Goal: Task Accomplishment & Management: Manage account settings

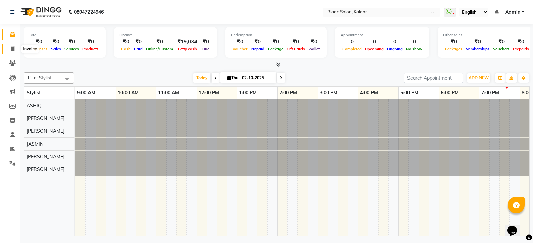
click at [15, 47] on span at bounding box center [13, 49] width 12 height 8
select select "4552"
select select "service"
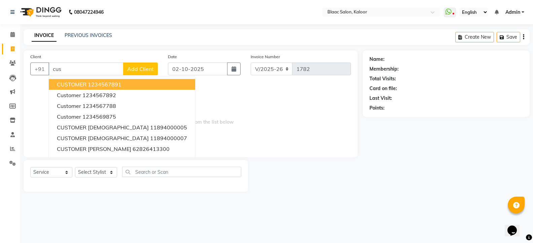
click at [75, 83] on span "CUSTOMER" at bounding box center [72, 84] width 30 height 7
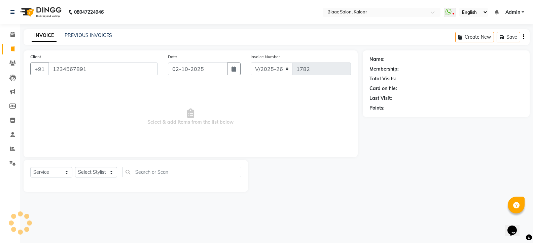
type input "1234567891"
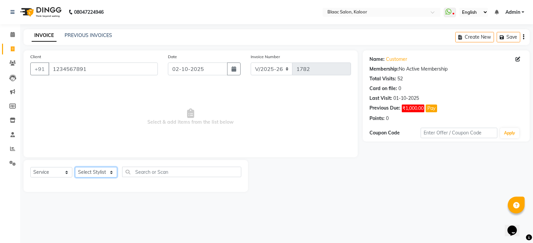
click at [98, 174] on select "Select Stylist ASHIQ [PERSON_NAME] [PERSON_NAME] [PERSON_NAME]" at bounding box center [96, 172] width 42 height 10
select select "74275"
click at [75, 167] on select "Select Stylist ASHIQ [PERSON_NAME] [PERSON_NAME] [PERSON_NAME]" at bounding box center [96, 172] width 42 height 10
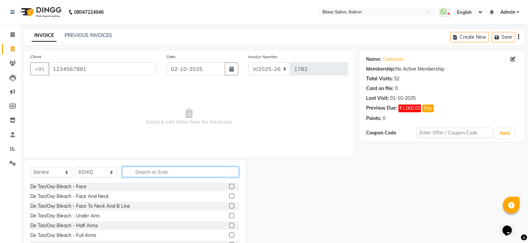
click at [153, 172] on input "text" at bounding box center [180, 172] width 117 height 10
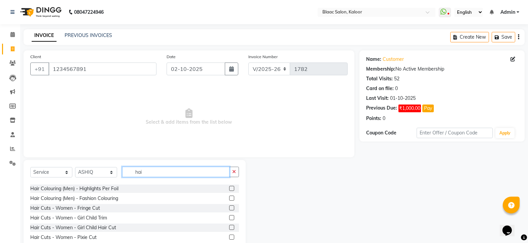
scroll to position [168, 0]
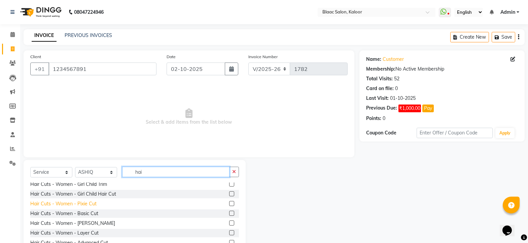
type input "hai"
click at [61, 204] on div "Hair Cuts - Women - Pixie Cut" at bounding box center [63, 203] width 66 height 7
checkbox input "false"
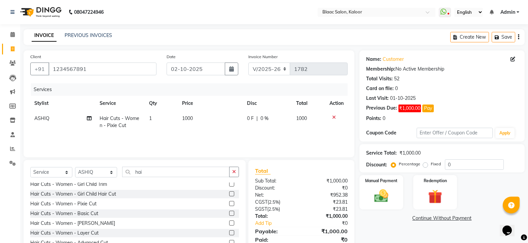
click at [197, 119] on td "1000" at bounding box center [210, 122] width 65 height 22
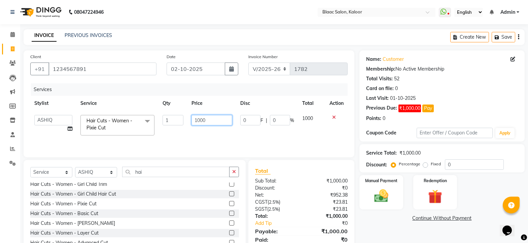
click at [210, 118] on input "1000" at bounding box center [211, 120] width 41 height 10
type input "1"
type input "450"
click at [309, 119] on td "1000" at bounding box center [311, 125] width 27 height 29
click at [386, 204] on img at bounding box center [381, 196] width 24 height 17
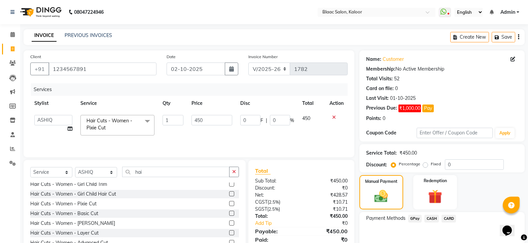
click at [413, 219] on span "GPay" at bounding box center [415, 219] width 14 height 8
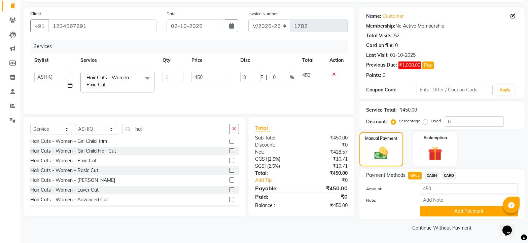
click at [435, 177] on span "CASH" at bounding box center [431, 176] width 14 height 8
click at [457, 212] on button "Add Payment" at bounding box center [469, 211] width 98 height 10
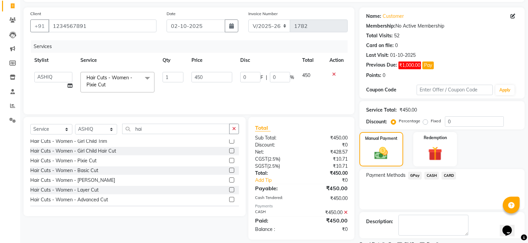
scroll to position [71, 0]
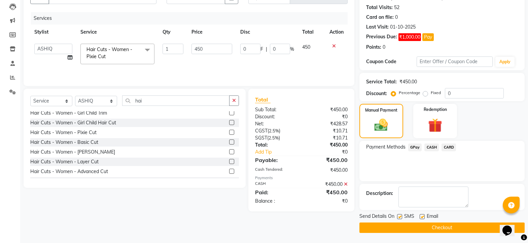
click at [458, 229] on button "Checkout" at bounding box center [441, 228] width 165 height 10
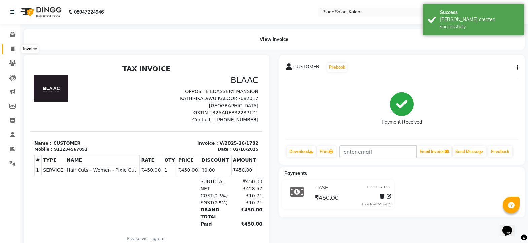
click at [12, 47] on icon at bounding box center [13, 48] width 4 height 5
select select "service"
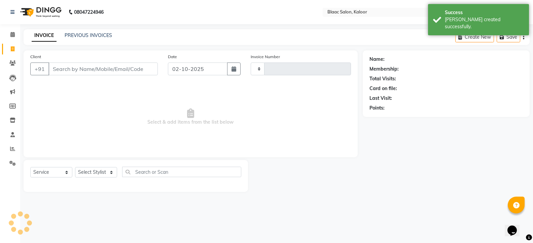
type input "1783"
select select "4552"
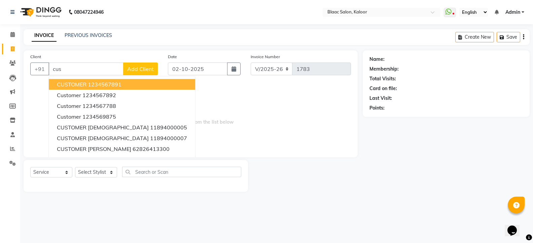
click at [109, 87] on ngb-highlight "1234567891" at bounding box center [105, 84] width 34 height 7
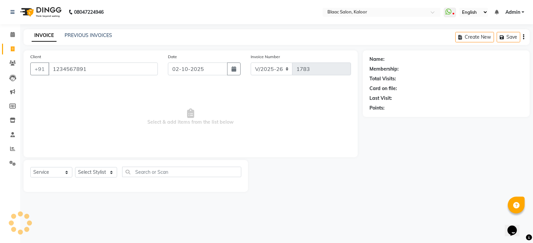
type input "1234567891"
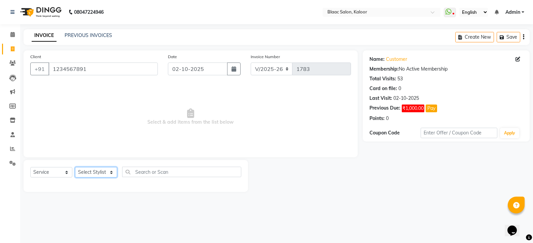
click at [101, 172] on select "Select Stylist ASHIQ [PERSON_NAME] [PERSON_NAME] [PERSON_NAME]" at bounding box center [96, 172] width 42 height 10
select select "91690"
click at [75, 167] on select "Select Stylist ASHIQ [PERSON_NAME] [PERSON_NAME] [PERSON_NAME]" at bounding box center [96, 172] width 42 height 10
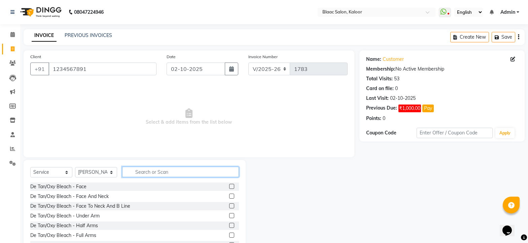
click at [169, 173] on input "text" at bounding box center [180, 172] width 117 height 10
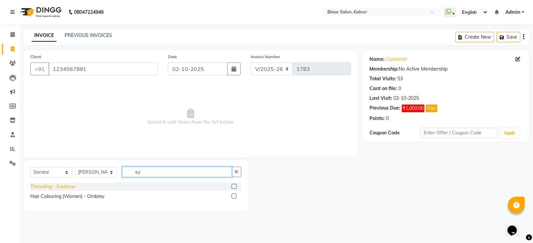
type input "ey"
click at [52, 187] on div "Threading - Eyebrow" at bounding box center [52, 186] width 45 height 7
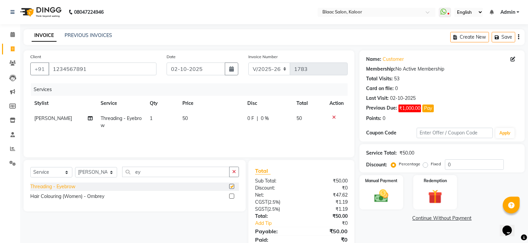
checkbox input "false"
click at [389, 199] on img at bounding box center [381, 196] width 24 height 17
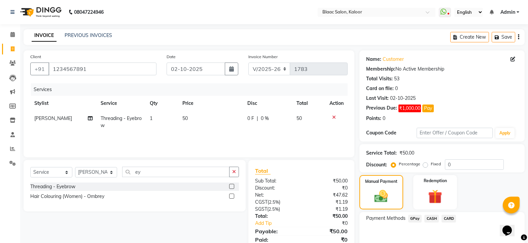
click at [415, 219] on span "GPay" at bounding box center [415, 219] width 14 height 8
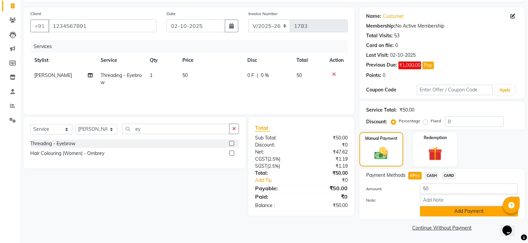
click at [431, 214] on button "Add Payment" at bounding box center [469, 211] width 98 height 10
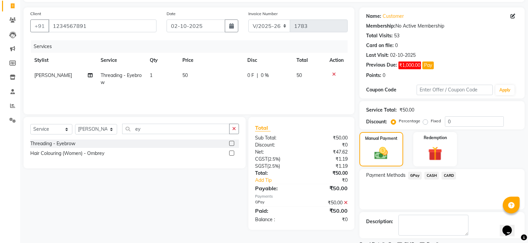
scroll to position [71, 0]
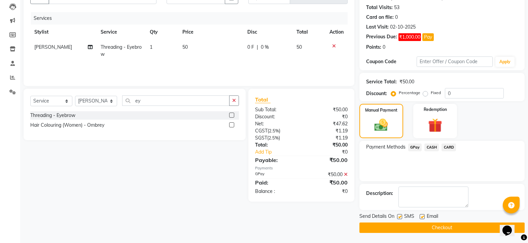
click at [444, 229] on button "Checkout" at bounding box center [441, 228] width 165 height 10
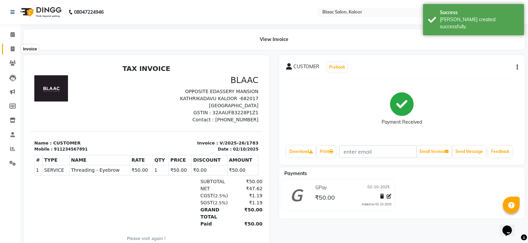
click at [11, 49] on icon at bounding box center [13, 48] width 4 height 5
select select "4552"
select select "service"
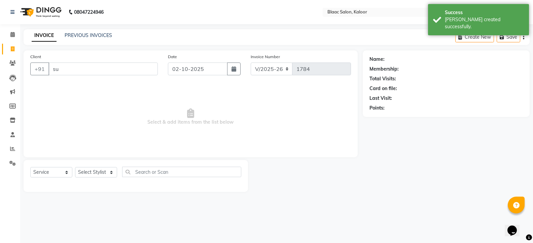
type input "s"
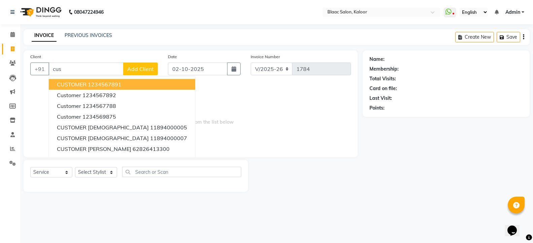
click at [97, 83] on ngb-highlight "1234567891" at bounding box center [105, 84] width 34 height 7
type input "1234567891"
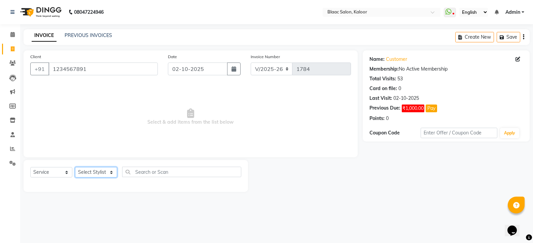
click at [92, 171] on select "Select Stylist ASHIQ [PERSON_NAME] [PERSON_NAME] [PERSON_NAME]" at bounding box center [96, 172] width 42 height 10
select select "91690"
click at [75, 167] on select "Select Stylist ASHIQ [PERSON_NAME] [PERSON_NAME] [PERSON_NAME]" at bounding box center [96, 172] width 42 height 10
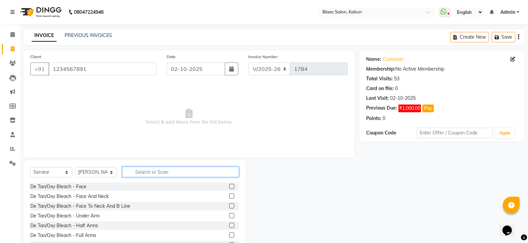
click at [158, 173] on input "text" at bounding box center [180, 172] width 117 height 10
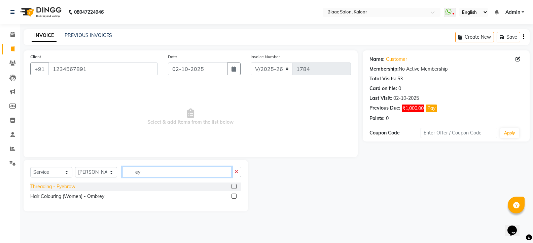
type input "ey"
click at [56, 185] on div "Threading - Eyebrow" at bounding box center [52, 186] width 45 height 7
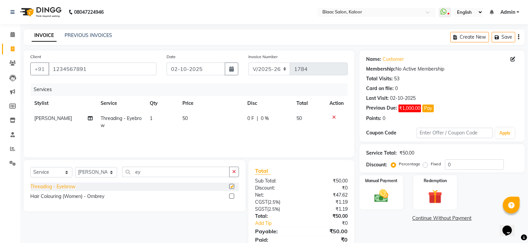
checkbox input "false"
click at [393, 194] on img at bounding box center [381, 196] width 24 height 17
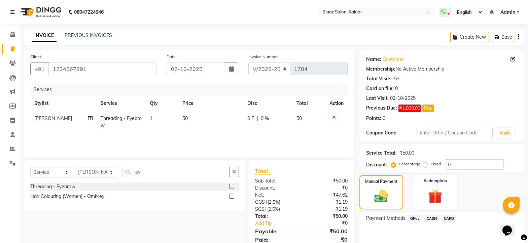
click at [435, 217] on span "CASH" at bounding box center [431, 219] width 14 height 8
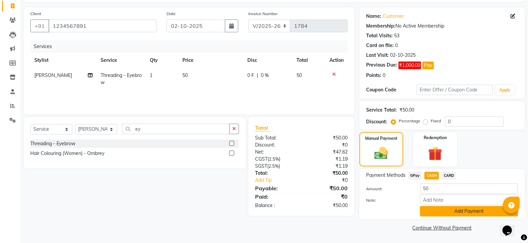
click at [448, 213] on button "Add Payment" at bounding box center [469, 211] width 98 height 10
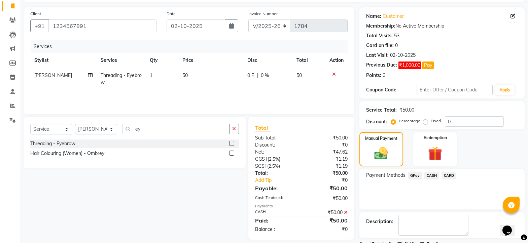
scroll to position [71, 0]
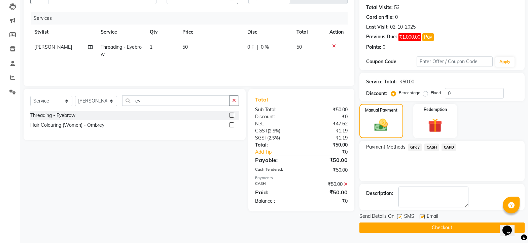
click at [439, 228] on button "Checkout" at bounding box center [441, 228] width 165 height 10
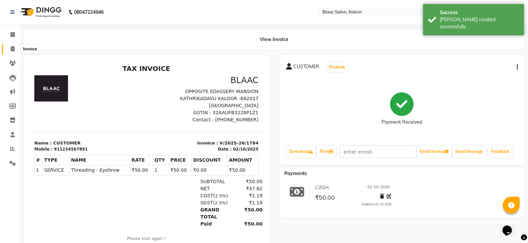
click at [12, 49] on icon at bounding box center [13, 48] width 4 height 5
select select "4552"
select select "service"
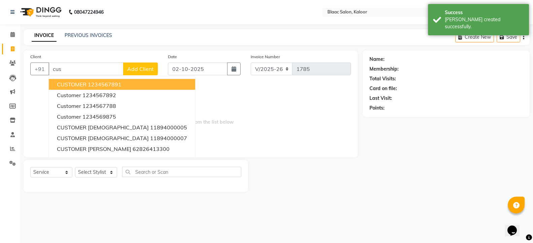
drag, startPoint x: 61, startPoint y: 85, endPoint x: 62, endPoint y: 102, distance: 16.8
click at [61, 85] on span "CUSTOMER" at bounding box center [72, 84] width 30 height 7
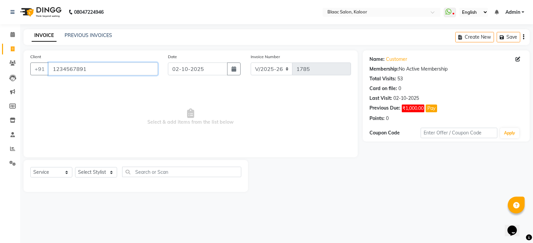
click at [100, 69] on input "1234567891" at bounding box center [102, 69] width 109 height 13
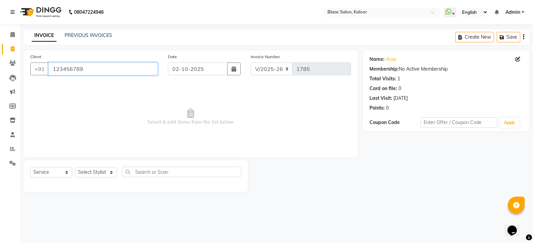
click at [87, 71] on input "123456789" at bounding box center [102, 69] width 109 height 13
type input "1"
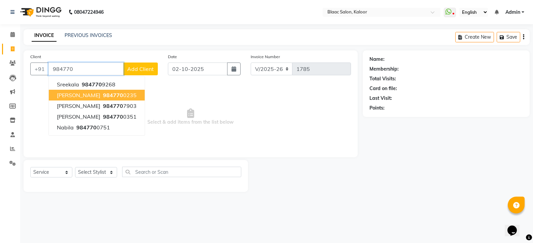
click at [103, 96] on span "984770" at bounding box center [113, 95] width 20 height 7
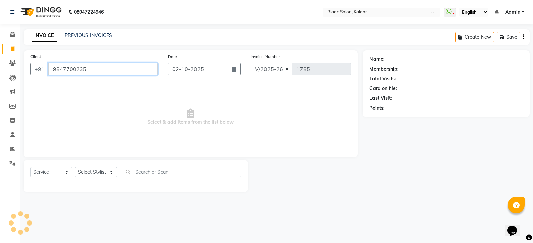
type input "9847700235"
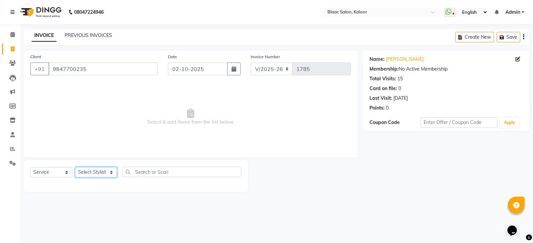
click at [93, 176] on select "Select Stylist ASHIQ [PERSON_NAME] [PERSON_NAME] [PERSON_NAME]" at bounding box center [96, 172] width 42 height 10
select select "91529"
click at [75, 167] on select "Select Stylist ASHIQ [PERSON_NAME] [PERSON_NAME] [PERSON_NAME]" at bounding box center [96, 172] width 42 height 10
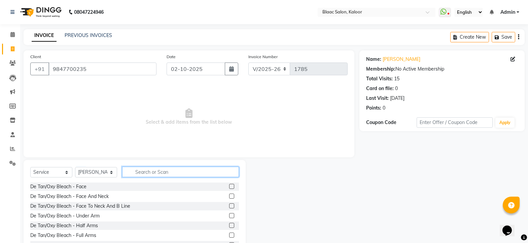
click at [168, 172] on input "text" at bounding box center [180, 172] width 117 height 10
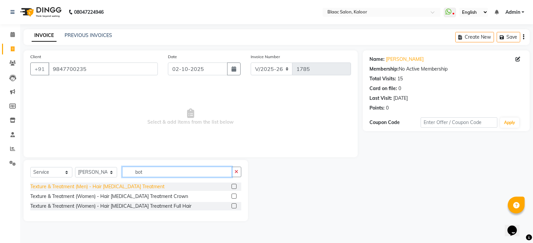
type input "bot"
click at [88, 186] on div "Texture & Treatment (Men) - Hair [MEDICAL_DATA] Treatment" at bounding box center [97, 186] width 134 height 7
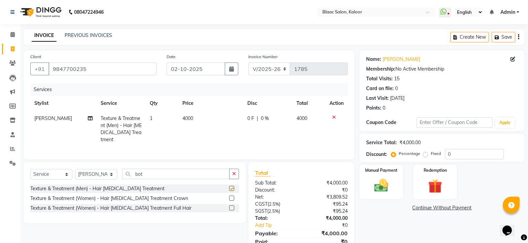
checkbox input "false"
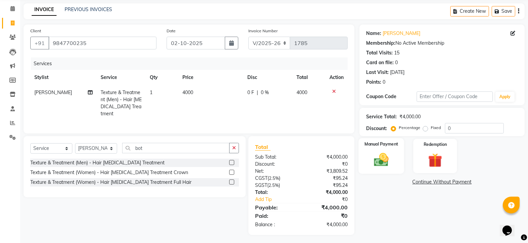
click at [386, 150] on div "Manual Payment" at bounding box center [381, 156] width 46 height 36
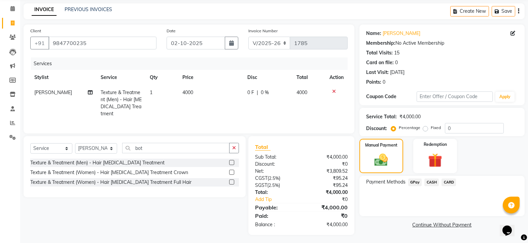
click at [413, 183] on span "GPay" at bounding box center [415, 183] width 14 height 8
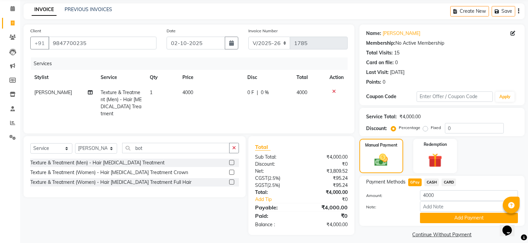
scroll to position [33, 0]
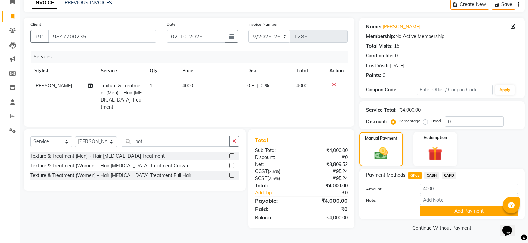
click at [415, 175] on span "GPay" at bounding box center [415, 176] width 14 height 8
click at [445, 211] on button "Add Payment" at bounding box center [469, 211] width 98 height 10
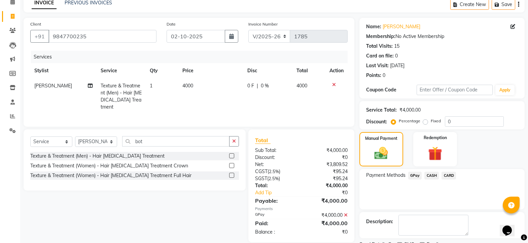
scroll to position [61, 0]
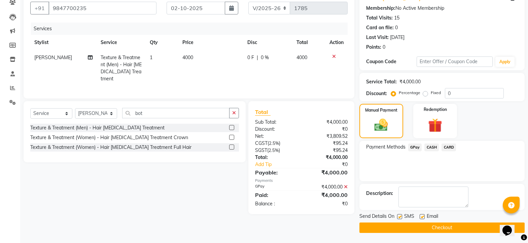
click at [440, 227] on button "Checkout" at bounding box center [441, 228] width 165 height 10
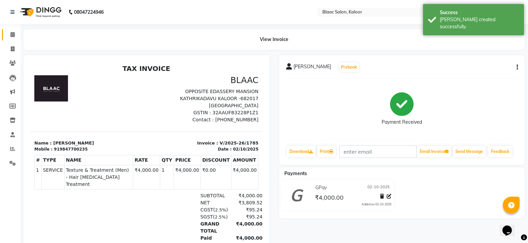
click at [16, 30] on link "Calendar" at bounding box center [10, 34] width 16 height 11
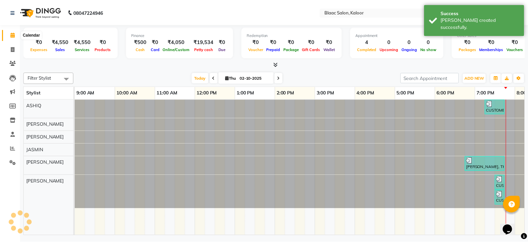
scroll to position [0, 71]
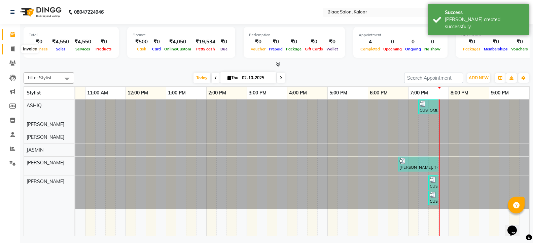
click at [10, 47] on span at bounding box center [13, 49] width 12 height 8
select select "service"
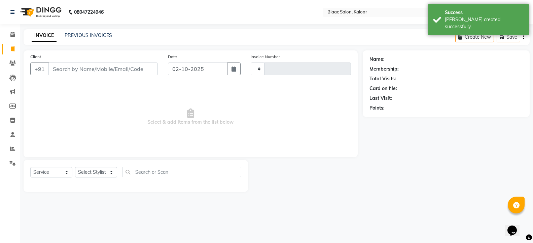
type input "1786"
select select "4552"
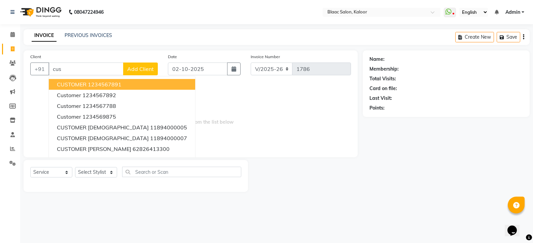
click at [113, 83] on ngb-highlight "1234567891" at bounding box center [105, 84] width 34 height 7
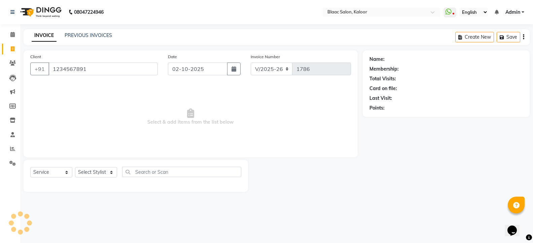
type input "1234567891"
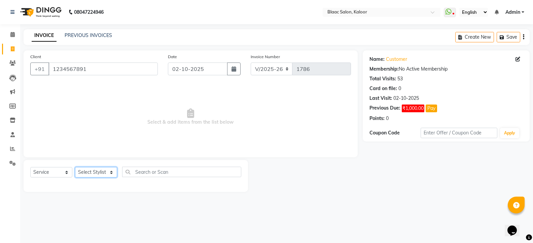
click at [93, 170] on select "Select Stylist ASHIQ [PERSON_NAME] [PERSON_NAME] [PERSON_NAME]" at bounding box center [96, 172] width 42 height 10
select select "91529"
click at [75, 167] on select "Select Stylist ASHIQ [PERSON_NAME] [PERSON_NAME] [PERSON_NAME]" at bounding box center [96, 172] width 42 height 10
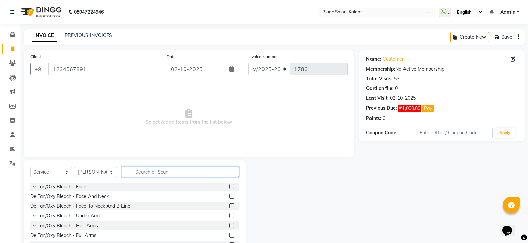
click at [150, 172] on input "text" at bounding box center [180, 172] width 117 height 10
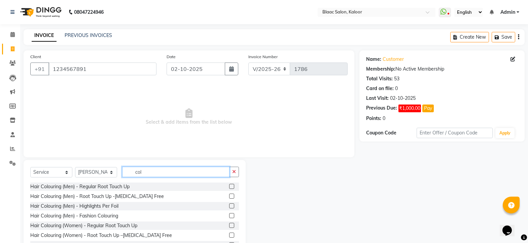
scroll to position [34, 0]
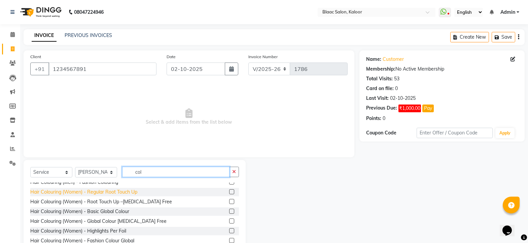
type input "col"
click at [95, 191] on div "Hair Colouring (Women) - Regular Root Touch Up" at bounding box center [83, 192] width 107 height 7
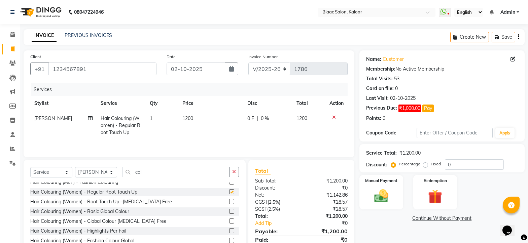
checkbox input "false"
click at [197, 116] on td "1200" at bounding box center [210, 125] width 65 height 29
select select "91529"
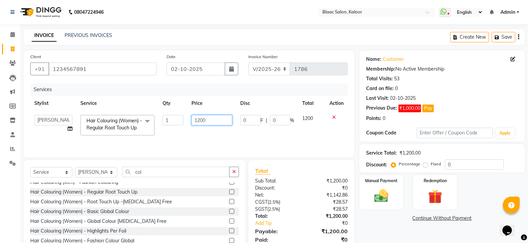
click at [210, 119] on input "1200" at bounding box center [211, 120] width 41 height 10
type input "1"
type input "700"
click at [309, 118] on td "1200" at bounding box center [311, 125] width 27 height 29
select select "91529"
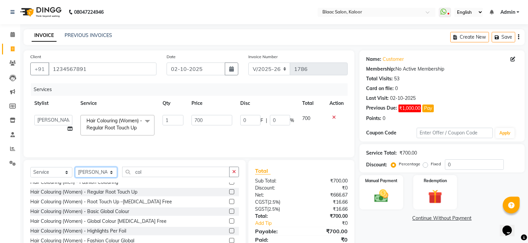
click at [100, 173] on select "Select Stylist ASHIQ [PERSON_NAME] [PERSON_NAME] [PERSON_NAME]" at bounding box center [96, 172] width 42 height 10
select select "86321"
click at [75, 167] on select "Select Stylist ASHIQ [PERSON_NAME] [PERSON_NAME] [PERSON_NAME]" at bounding box center [96, 172] width 42 height 10
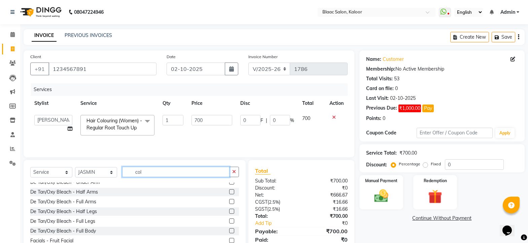
click at [161, 174] on input "col" at bounding box center [175, 172] width 107 height 10
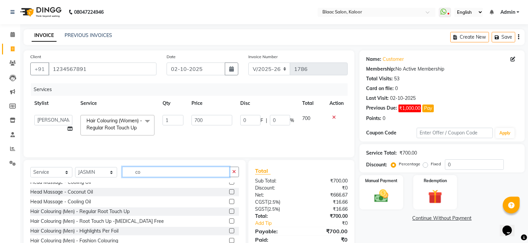
type input "c"
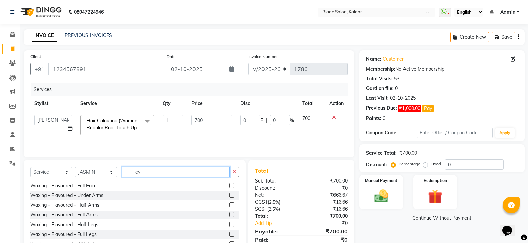
scroll to position [0, 0]
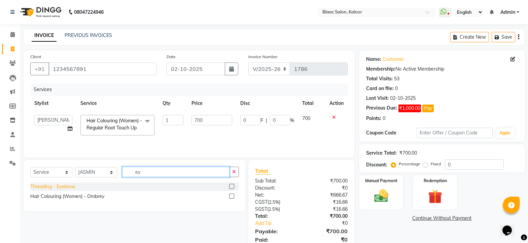
type input "ey"
click at [52, 188] on div "Threading - Eyebrow" at bounding box center [52, 186] width 45 height 7
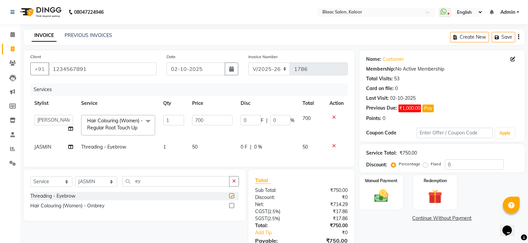
checkbox input "false"
click at [101, 185] on select "Select Stylist ASHIQ [PERSON_NAME] [PERSON_NAME] [PERSON_NAME]" at bounding box center [96, 182] width 42 height 10
select select "74275"
click at [75, 182] on select "Select Stylist ASHIQ [PERSON_NAME] [PERSON_NAME] [PERSON_NAME]" at bounding box center [96, 182] width 42 height 10
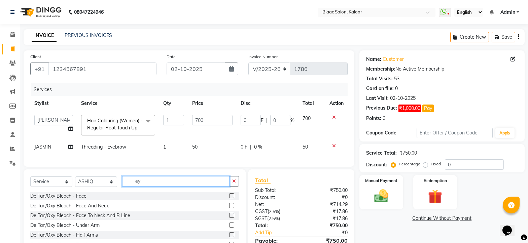
click at [149, 187] on input "ey" at bounding box center [175, 181] width 107 height 10
type input "e"
type input "hai"
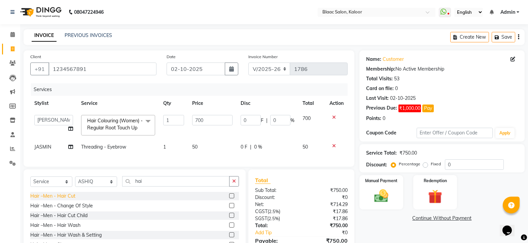
click at [51, 200] on div "Hair –Men - Hair Cut" at bounding box center [52, 196] width 45 height 7
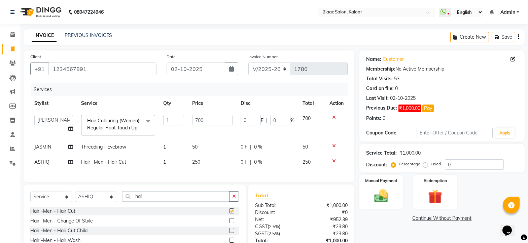
checkbox input "false"
click at [206, 160] on td "250" at bounding box center [212, 162] width 48 height 15
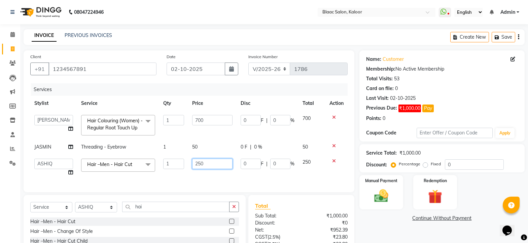
click at [213, 162] on input "250" at bounding box center [212, 164] width 40 height 10
type input "2"
type input "150"
click at [307, 163] on span "250" at bounding box center [306, 162] width 8 height 6
click at [387, 200] on img at bounding box center [381, 196] width 24 height 17
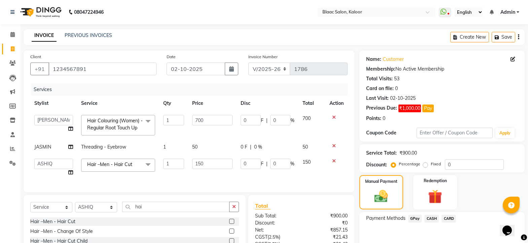
click at [435, 219] on span "CASH" at bounding box center [431, 219] width 14 height 8
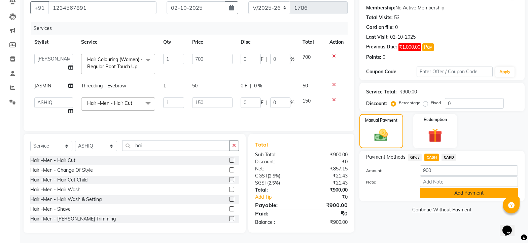
click at [461, 188] on button "Add Payment" at bounding box center [469, 193] width 98 height 10
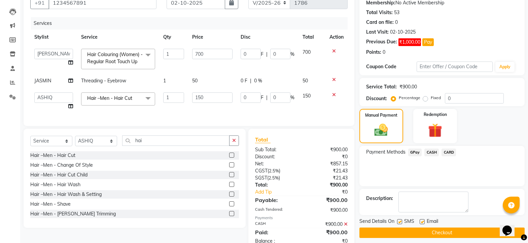
scroll to position [90, 0]
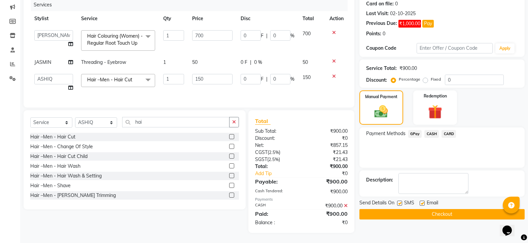
click at [449, 210] on button "Checkout" at bounding box center [441, 214] width 165 height 10
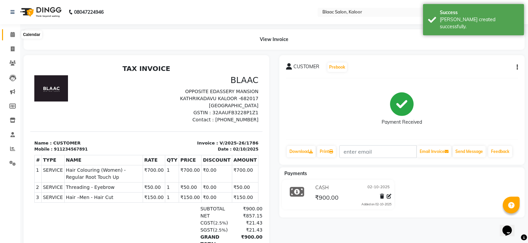
click at [12, 33] on icon at bounding box center [12, 34] width 4 height 5
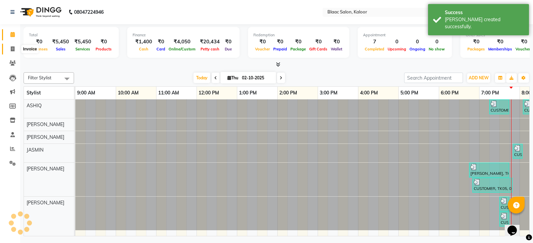
click at [11, 47] on icon at bounding box center [13, 48] width 4 height 5
select select "service"
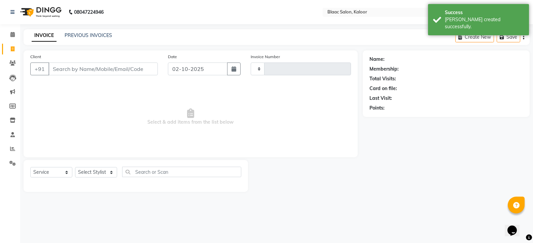
type input "1787"
select select "4552"
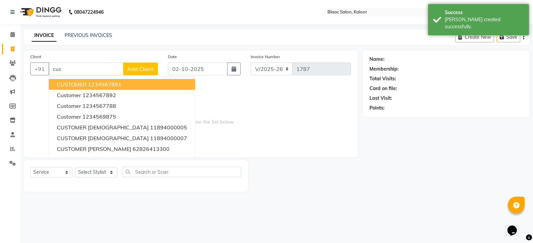
drag, startPoint x: 76, startPoint y: 86, endPoint x: 75, endPoint y: 94, distance: 7.7
click at [76, 86] on span "CUSTOMER" at bounding box center [72, 84] width 30 height 7
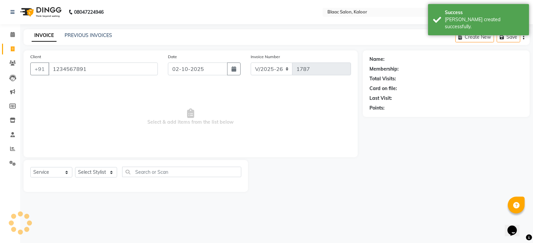
type input "1234567891"
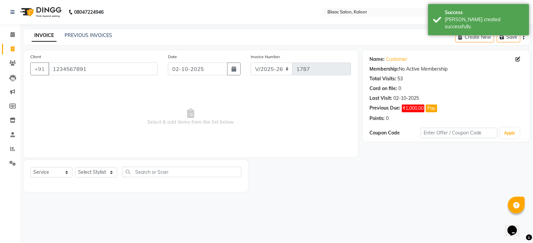
drag, startPoint x: 101, startPoint y: 166, endPoint x: 105, endPoint y: 174, distance: 8.9
click at [107, 172] on div "Select Service Product Membership Package Voucher Prepaid Gift Card Select Styl…" at bounding box center [136, 176] width 224 height 32
click at [101, 175] on select "Select Stylist ASHIQ [PERSON_NAME] [PERSON_NAME] [PERSON_NAME]" at bounding box center [96, 172] width 42 height 10
select select "74275"
click at [75, 167] on select "Select Stylist ASHIQ [PERSON_NAME] [PERSON_NAME] [PERSON_NAME]" at bounding box center [96, 172] width 42 height 10
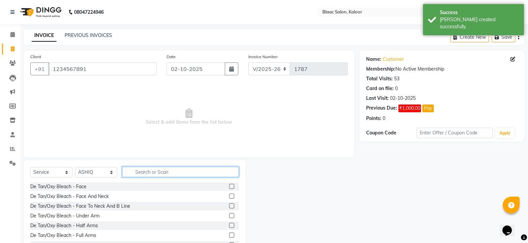
click at [143, 175] on input "text" at bounding box center [180, 172] width 117 height 10
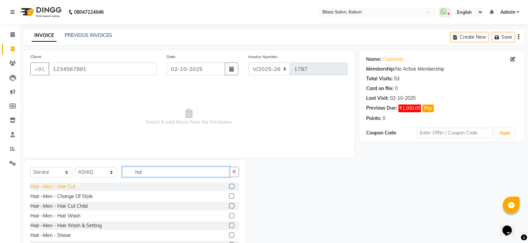
type input "hai"
click at [74, 184] on div "Hair –Men - Hair Cut" at bounding box center [52, 186] width 45 height 7
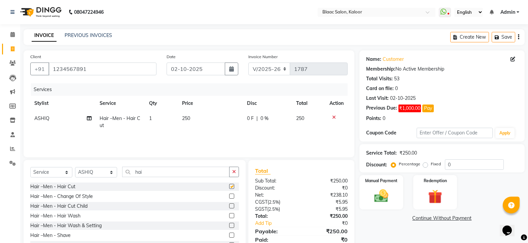
checkbox input "false"
drag, startPoint x: 194, startPoint y: 121, endPoint x: 198, endPoint y: 120, distance: 4.4
click at [198, 120] on td "250" at bounding box center [210, 122] width 65 height 22
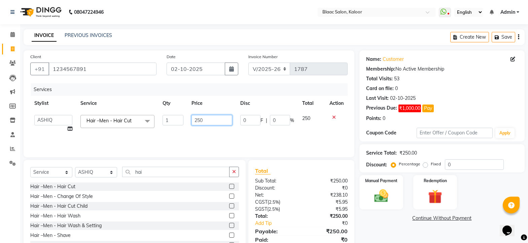
click at [211, 122] on input "250" at bounding box center [211, 120] width 41 height 10
type input "2"
type input "300"
click at [312, 119] on td "250" at bounding box center [311, 124] width 27 height 26
click at [391, 203] on img at bounding box center [381, 196] width 24 height 17
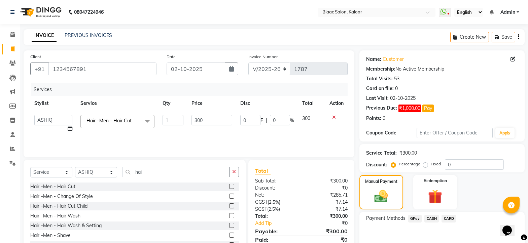
drag, startPoint x: 414, startPoint y: 221, endPoint x: 418, endPoint y: 214, distance: 7.2
click at [415, 221] on span "GPay" at bounding box center [415, 219] width 14 height 8
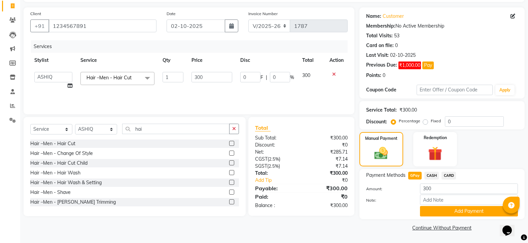
click at [442, 211] on button "Add Payment" at bounding box center [469, 211] width 98 height 10
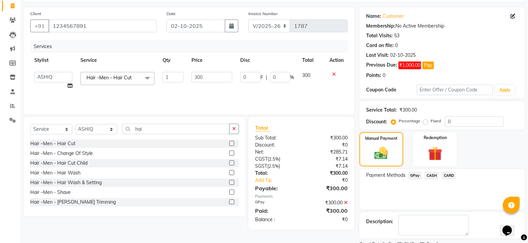
scroll to position [71, 0]
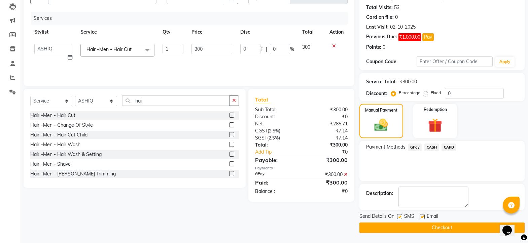
click at [439, 228] on button "Checkout" at bounding box center [441, 228] width 165 height 10
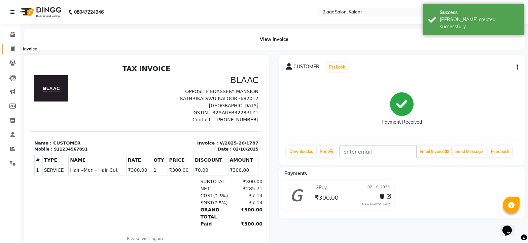
click at [11, 47] on icon at bounding box center [13, 48] width 4 height 5
select select "service"
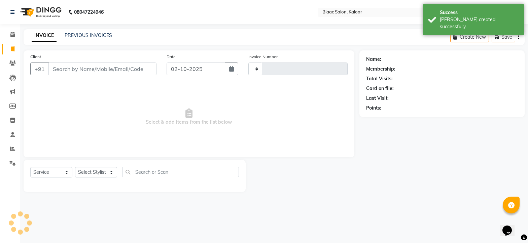
type input "1788"
select select "4552"
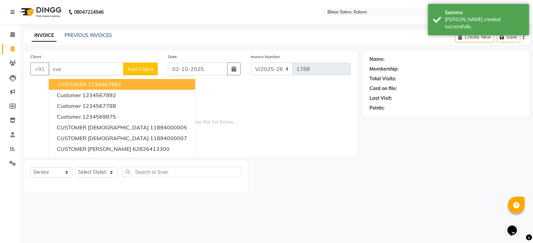
click at [84, 87] on span "CUSTOMER" at bounding box center [72, 84] width 30 height 7
type input "1234567891"
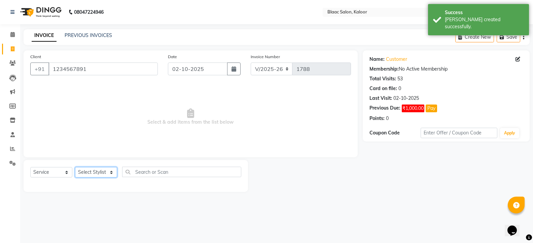
click at [92, 175] on select "Select Stylist ASHIQ [PERSON_NAME] [PERSON_NAME] [PERSON_NAME]" at bounding box center [96, 172] width 42 height 10
select select "74275"
click at [75, 167] on select "Select Stylist ASHIQ [PERSON_NAME] [PERSON_NAME] [PERSON_NAME]" at bounding box center [96, 172] width 42 height 10
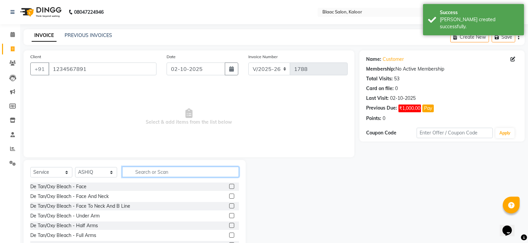
click at [151, 174] on input "text" at bounding box center [180, 172] width 117 height 10
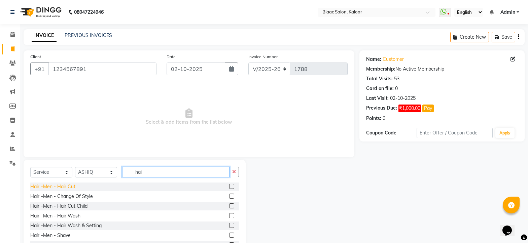
type input "hai"
click at [45, 184] on div "Hair –Men - Hair Cut" at bounding box center [52, 186] width 45 height 7
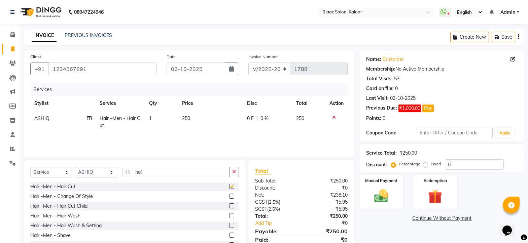
checkbox input "false"
drag, startPoint x: 202, startPoint y: 118, endPoint x: 211, endPoint y: 121, distance: 10.3
click at [211, 121] on td "250" at bounding box center [210, 122] width 65 height 22
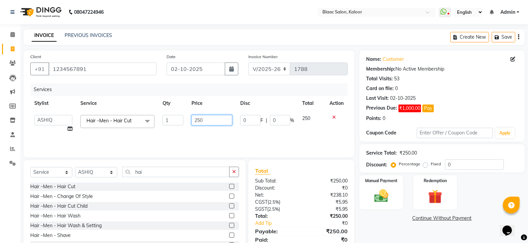
click at [215, 122] on input "250" at bounding box center [211, 120] width 41 height 10
type input "2"
type input "150"
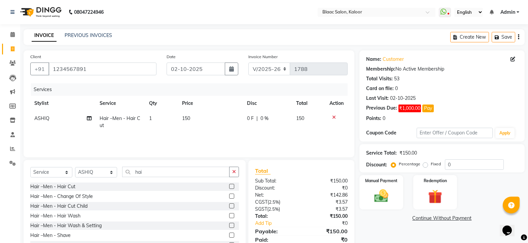
click at [313, 121] on td "150" at bounding box center [308, 122] width 33 height 22
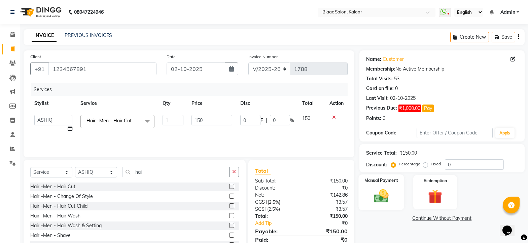
click at [384, 199] on img at bounding box center [381, 196] width 24 height 17
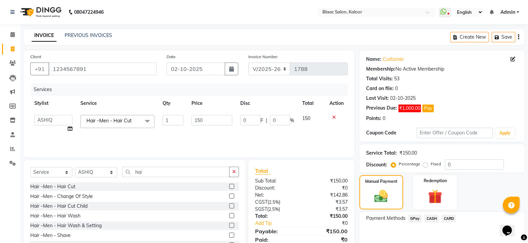
click at [415, 217] on span "GPay" at bounding box center [415, 219] width 14 height 8
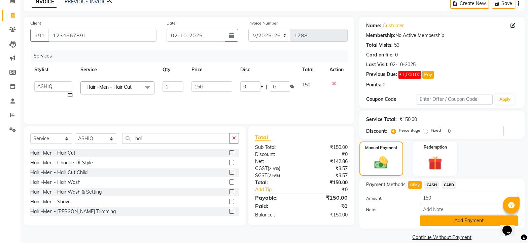
click at [462, 222] on button "Add Payment" at bounding box center [469, 221] width 98 height 10
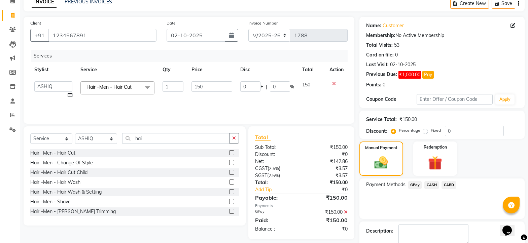
scroll to position [71, 0]
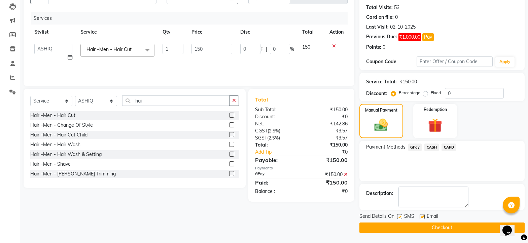
click at [467, 226] on button "Checkout" at bounding box center [441, 228] width 165 height 10
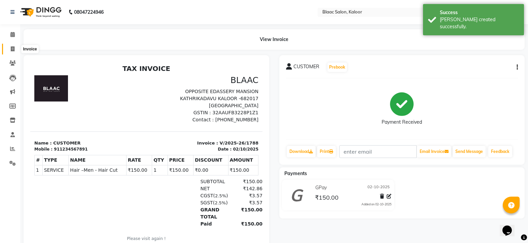
click at [12, 50] on icon at bounding box center [13, 48] width 4 height 5
select select "4552"
select select "service"
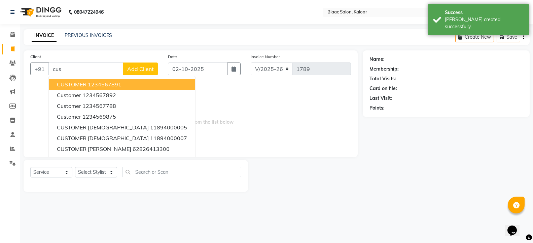
click at [68, 86] on span "CUSTOMER" at bounding box center [72, 84] width 30 height 7
type input "1234567891"
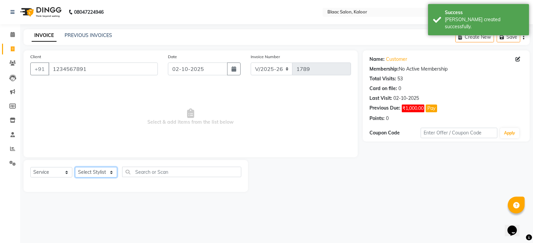
click at [84, 172] on select "Select Stylist ASHIQ [PERSON_NAME] [PERSON_NAME] [PERSON_NAME]" at bounding box center [96, 172] width 42 height 10
select select "91690"
click at [75, 167] on select "Select Stylist ASHIQ [PERSON_NAME] [PERSON_NAME] [PERSON_NAME]" at bounding box center [96, 172] width 42 height 10
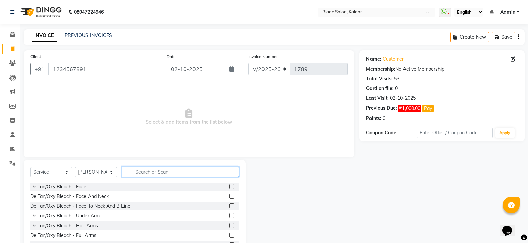
click at [162, 174] on input "text" at bounding box center [180, 172] width 117 height 10
type input "a"
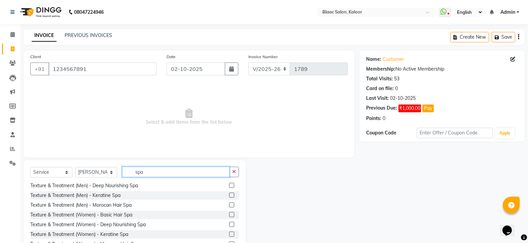
scroll to position [26, 0]
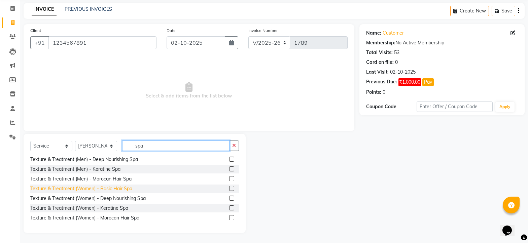
type input "spa"
click at [98, 187] on div "Texture & Treatment (Women) - Basic Hair Spa" at bounding box center [81, 188] width 102 height 7
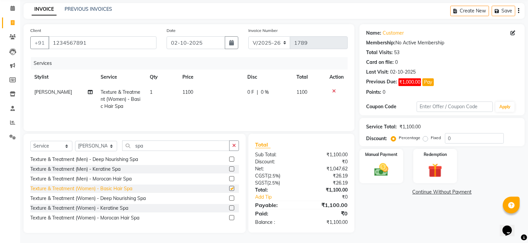
checkbox input "false"
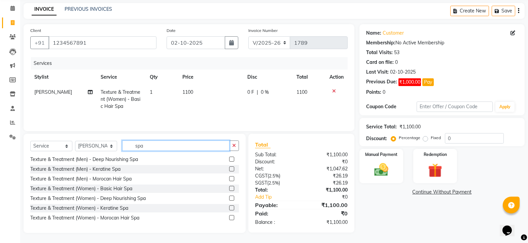
click at [151, 145] on input "spa" at bounding box center [175, 146] width 107 height 10
type input "s"
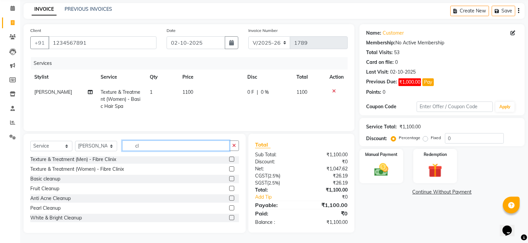
scroll to position [1, 0]
type input "cl"
click at [43, 188] on div "Fruit Cleanup" at bounding box center [44, 188] width 29 height 7
checkbox input "false"
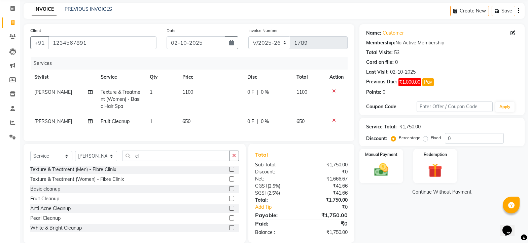
click at [198, 90] on td "1100" at bounding box center [210, 99] width 65 height 29
select select "91690"
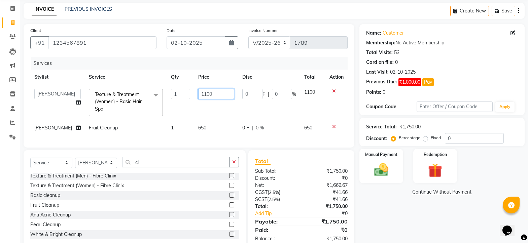
click at [209, 95] on input "1100" at bounding box center [216, 94] width 36 height 10
type input "1"
type input "700"
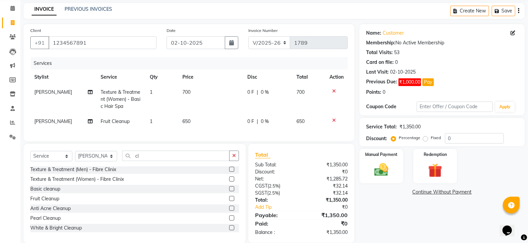
click at [316, 93] on td "700" at bounding box center [308, 99] width 33 height 29
select select "91690"
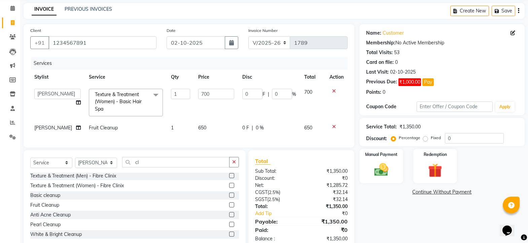
click at [206, 127] on td "650" at bounding box center [216, 127] width 44 height 15
select select "91690"
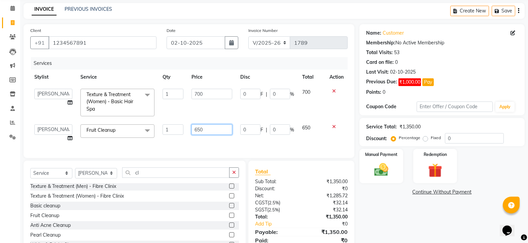
click at [211, 130] on input "650" at bounding box center [211, 129] width 41 height 10
type input "6"
type input "500"
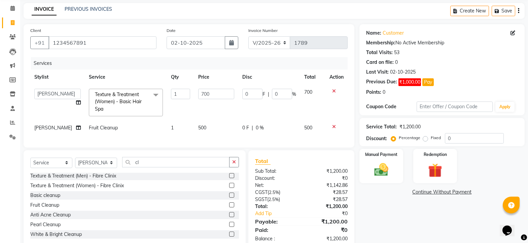
click at [308, 131] on span "500" at bounding box center [308, 128] width 8 height 6
select select "91690"
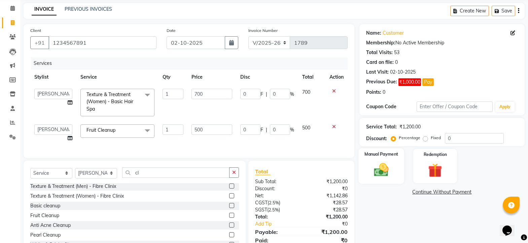
click at [379, 172] on img at bounding box center [381, 169] width 24 height 17
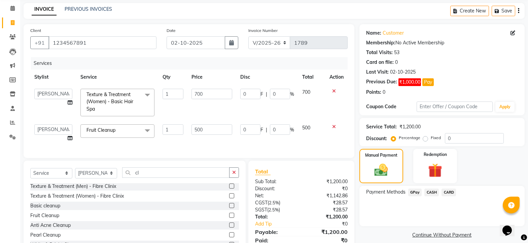
click at [416, 193] on span "GPay" at bounding box center [415, 193] width 14 height 8
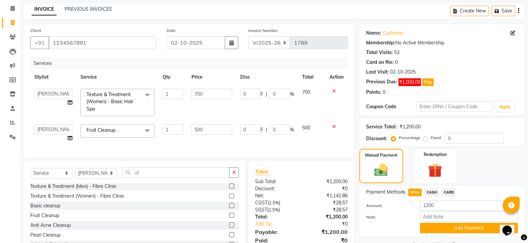
scroll to position [58, 0]
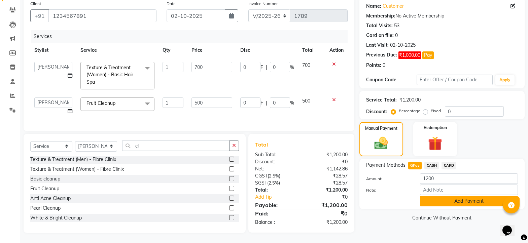
click at [446, 197] on button "Add Payment" at bounding box center [469, 201] width 98 height 10
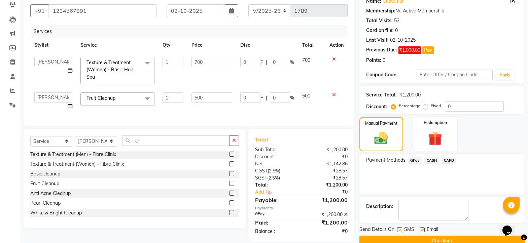
scroll to position [72, 0]
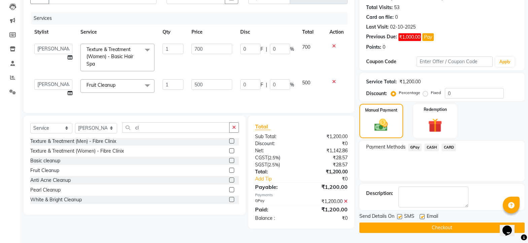
click at [429, 229] on button "Checkout" at bounding box center [441, 228] width 165 height 10
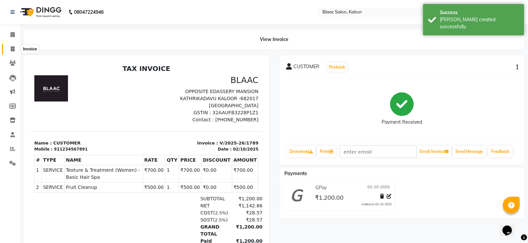
click at [11, 48] on icon at bounding box center [13, 48] width 4 height 5
select select "service"
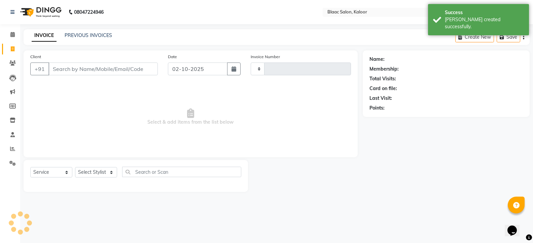
type input "1790"
select select "4552"
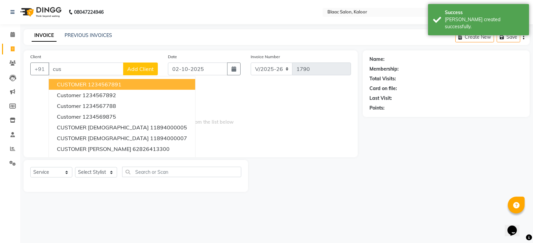
click at [80, 85] on span "CUSTOMER" at bounding box center [72, 84] width 30 height 7
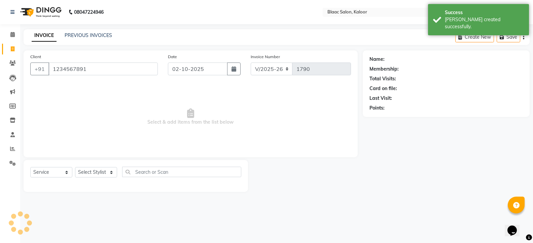
type input "1234567891"
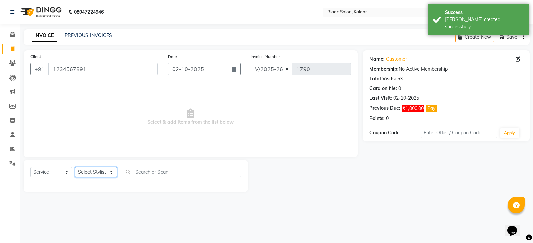
click at [87, 173] on select "Select Stylist ASHIQ [PERSON_NAME] [PERSON_NAME] [PERSON_NAME]" at bounding box center [96, 172] width 42 height 10
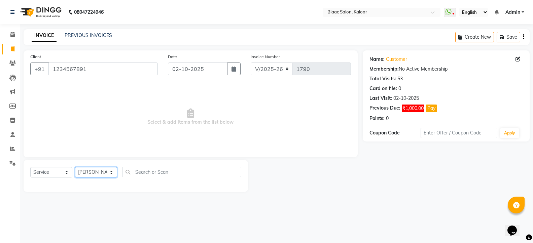
click at [75, 167] on select "Select Stylist ASHIQ [PERSON_NAME] [PERSON_NAME] [PERSON_NAME]" at bounding box center [96, 172] width 42 height 10
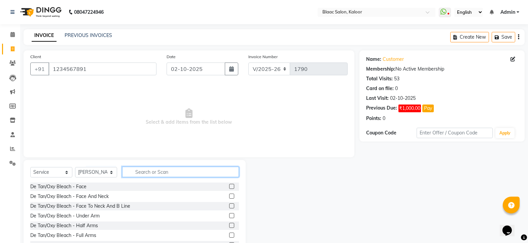
click at [155, 175] on input "text" at bounding box center [180, 172] width 117 height 10
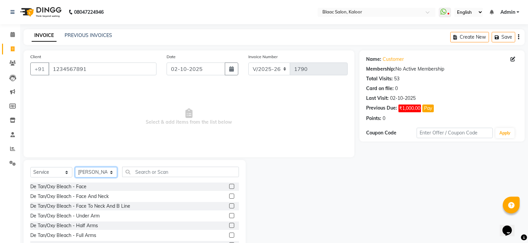
click at [105, 169] on select "Select Stylist ASHIQ [PERSON_NAME] [PERSON_NAME] [PERSON_NAME]" at bounding box center [96, 172] width 42 height 10
select select "91529"
click at [75, 167] on select "Select Stylist ASHIQ [PERSON_NAME] [PERSON_NAME] [PERSON_NAME]" at bounding box center [96, 172] width 42 height 10
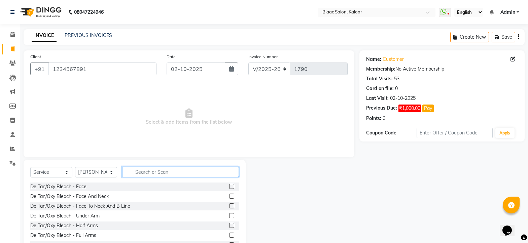
click at [160, 173] on input "text" at bounding box center [180, 172] width 117 height 10
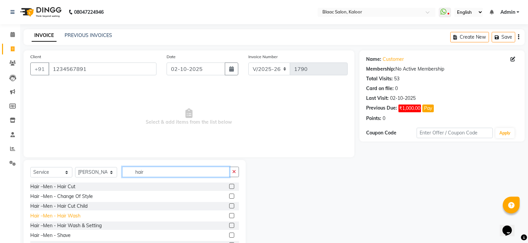
type input "hair"
click at [72, 216] on div "Hair –Men - Hair Wash" at bounding box center [55, 216] width 50 height 7
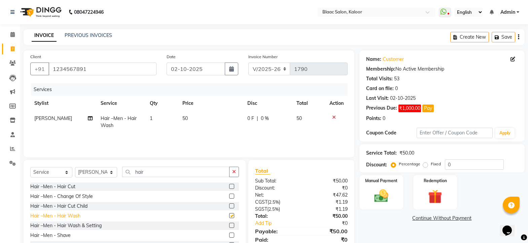
checkbox input "false"
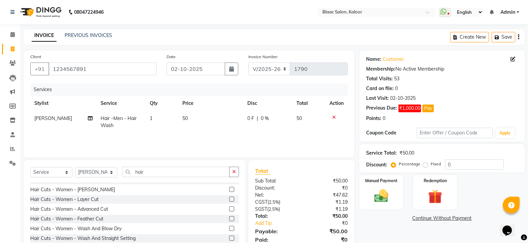
scroll to position [235, 0]
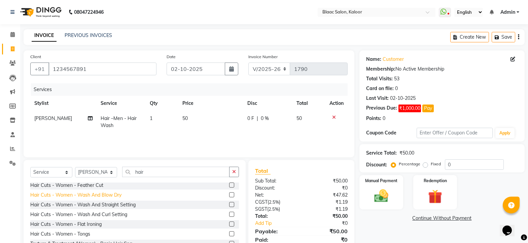
click at [90, 195] on div "Hair Cuts - Women - Wash And Blow Dry" at bounding box center [75, 195] width 91 height 7
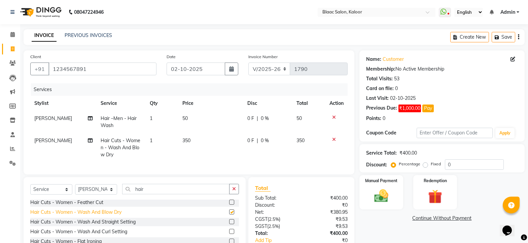
checkbox input "false"
click at [335, 117] on icon at bounding box center [334, 117] width 4 height 5
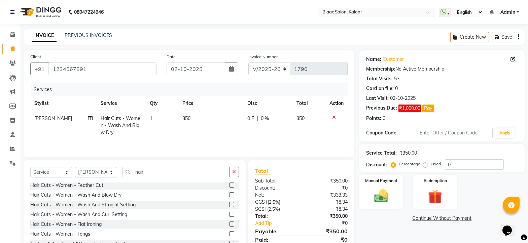
click at [197, 120] on td "350" at bounding box center [210, 125] width 65 height 29
select select "91529"
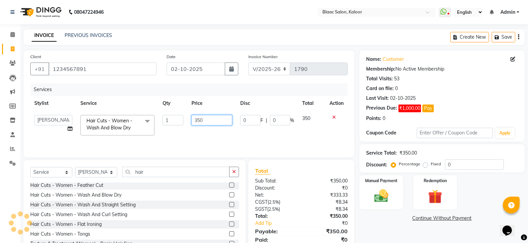
click at [213, 119] on input "350" at bounding box center [211, 120] width 41 height 10
type input "3"
type input "400"
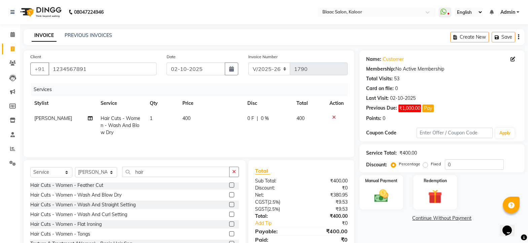
click at [311, 119] on td "400" at bounding box center [308, 125] width 33 height 29
select select "91529"
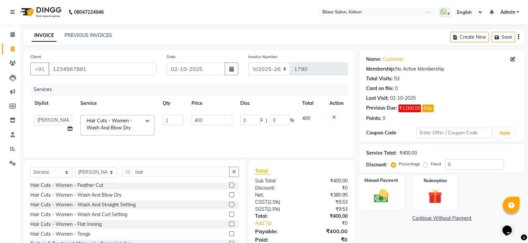
click at [383, 200] on img at bounding box center [381, 196] width 24 height 17
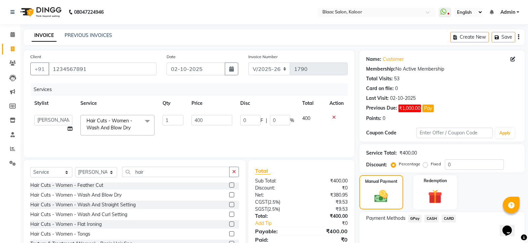
click at [416, 218] on span "GPay" at bounding box center [415, 219] width 14 height 8
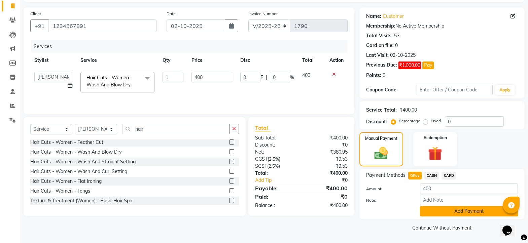
click at [457, 212] on button "Add Payment" at bounding box center [469, 211] width 98 height 10
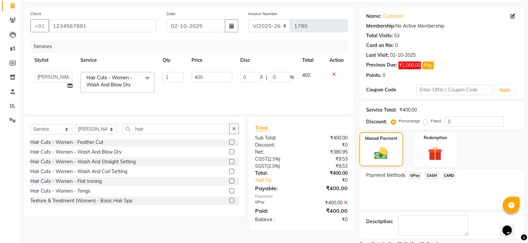
scroll to position [71, 0]
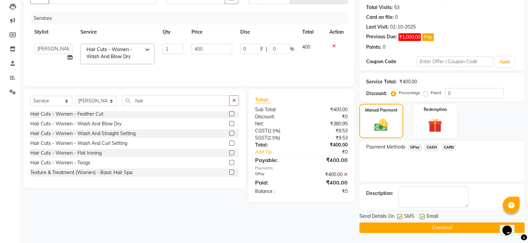
click at [455, 228] on button "Checkout" at bounding box center [441, 228] width 165 height 10
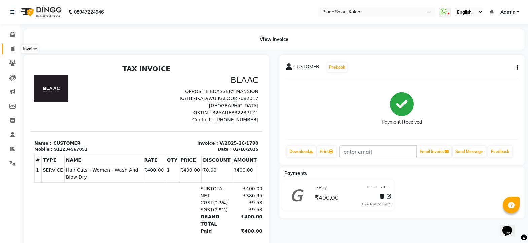
click at [12, 46] on icon at bounding box center [13, 48] width 4 height 5
select select "4552"
select select "service"
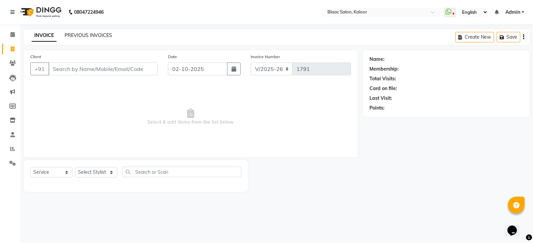
click at [88, 33] on link "PREVIOUS INVOICES" at bounding box center [88, 35] width 47 height 6
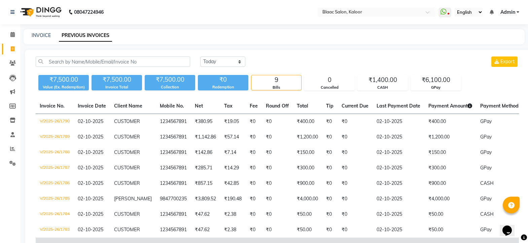
scroll to position [52, 0]
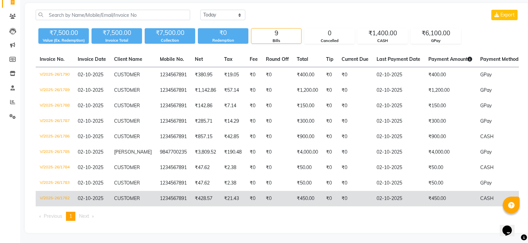
click at [390, 194] on td "02-10-2025" at bounding box center [398, 198] width 52 height 15
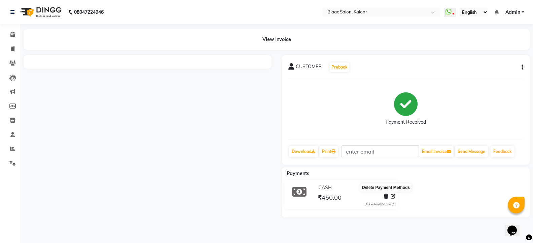
click at [386, 196] on icon at bounding box center [386, 196] width 4 height 5
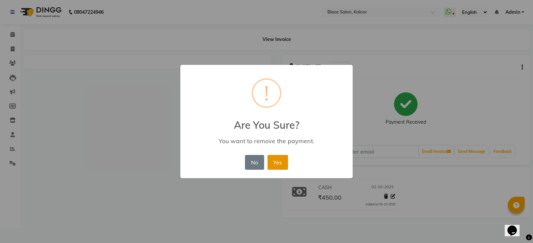
click at [279, 160] on button "Yes" at bounding box center [277, 162] width 21 height 15
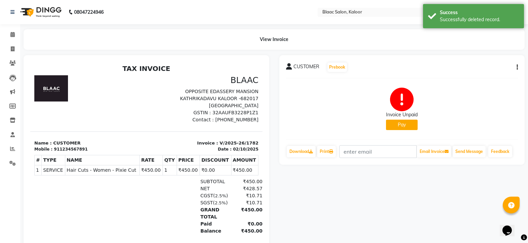
click at [403, 124] on button "Pay" at bounding box center [402, 125] width 32 height 10
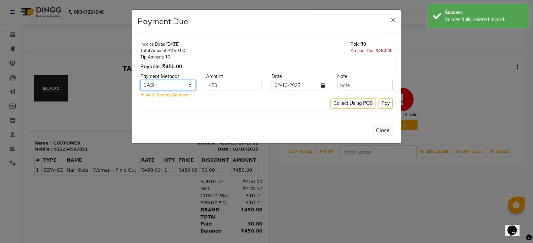
click at [182, 82] on select "GPay CASH CARD" at bounding box center [168, 85] width 56 height 10
select select "2"
click at [140, 80] on select "GPay CASH CARD" at bounding box center [168, 85] width 56 height 10
click at [387, 103] on button "Pay" at bounding box center [385, 103] width 14 height 10
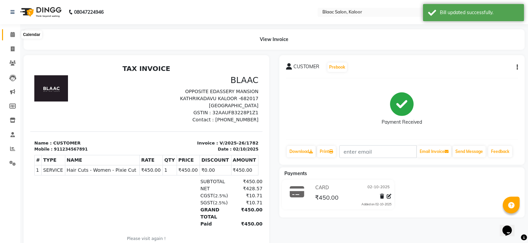
click at [13, 34] on icon at bounding box center [12, 34] width 4 height 5
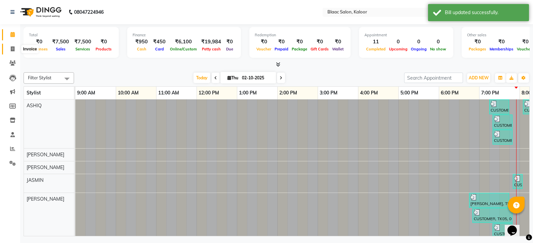
click at [8, 47] on span at bounding box center [13, 49] width 12 height 8
select select "4552"
select select "service"
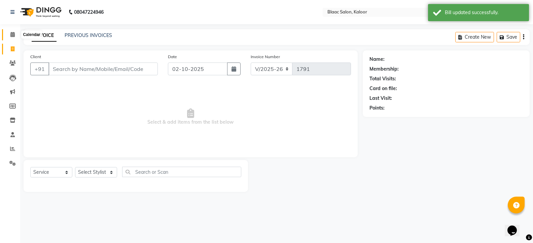
click at [8, 32] on span at bounding box center [13, 35] width 12 height 8
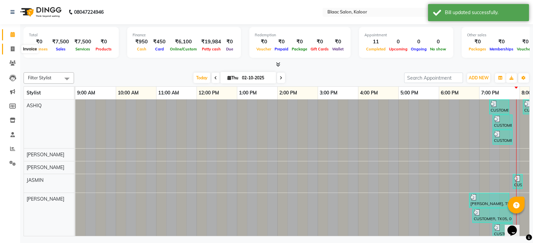
click at [8, 46] on span at bounding box center [13, 49] width 12 height 8
select select "4552"
select select "service"
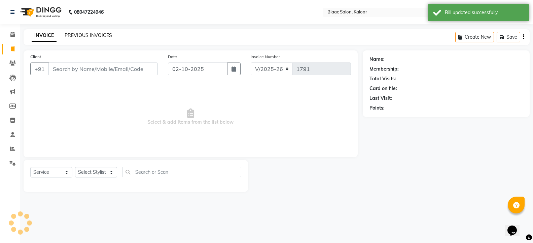
click at [86, 33] on link "PREVIOUS INVOICES" at bounding box center [88, 35] width 47 height 6
